Goal: Navigation & Orientation: Find specific page/section

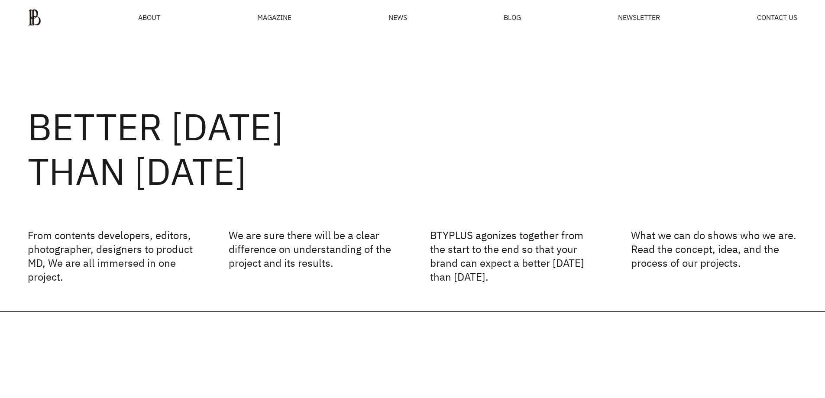
click at [268, 16] on div "MAGAZINE" at bounding box center [274, 17] width 34 height 7
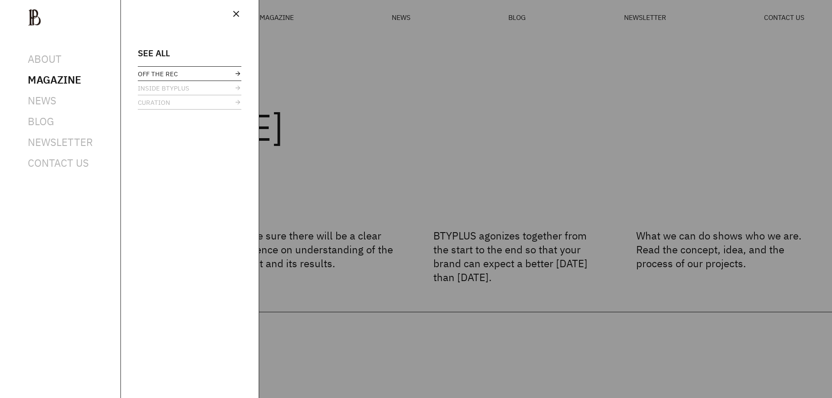
click at [148, 75] on span "OFF THE REC" at bounding box center [158, 74] width 40 height 6
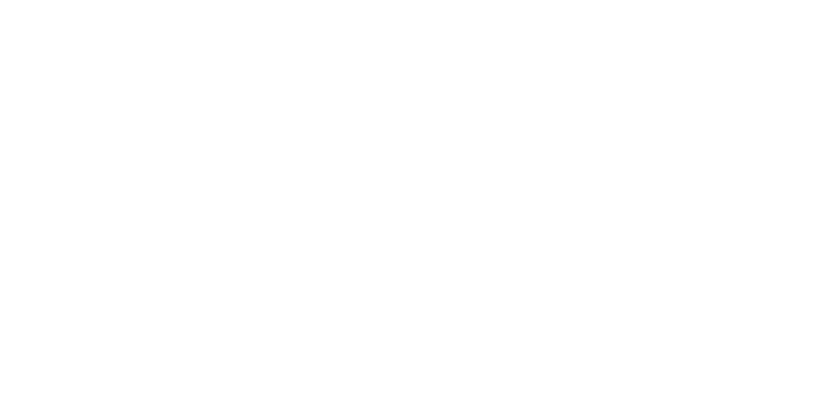
click at [0, 0] on html at bounding box center [0, 0] width 0 height 0
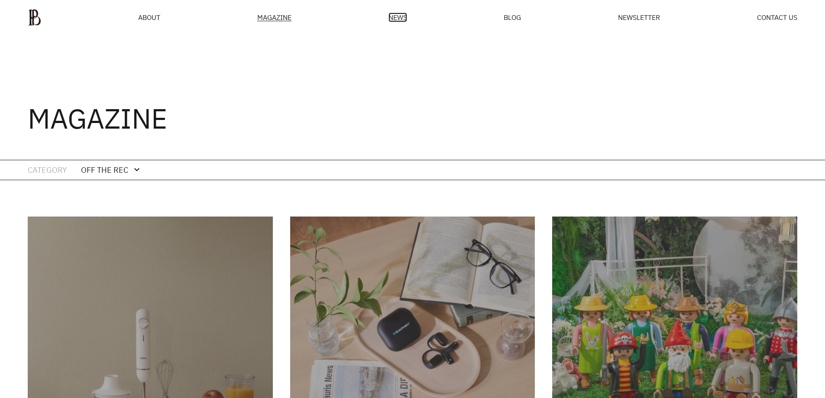
click at [398, 19] on span "NEWS" at bounding box center [398, 17] width 19 height 7
